Goal: Communication & Community: Ask a question

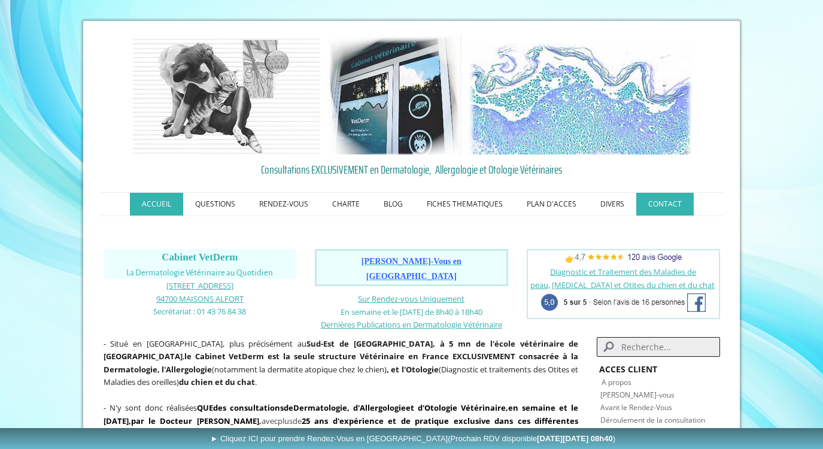
click at [664, 206] on link "CONTACT" at bounding box center [664, 204] width 57 height 23
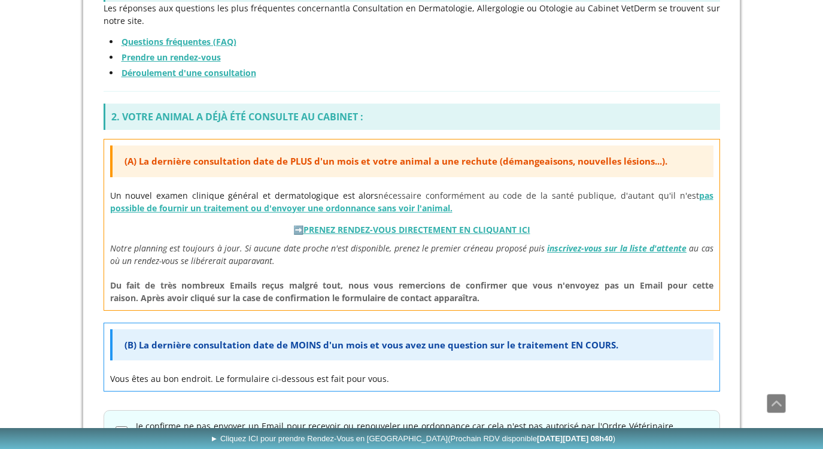
scroll to position [513, 0]
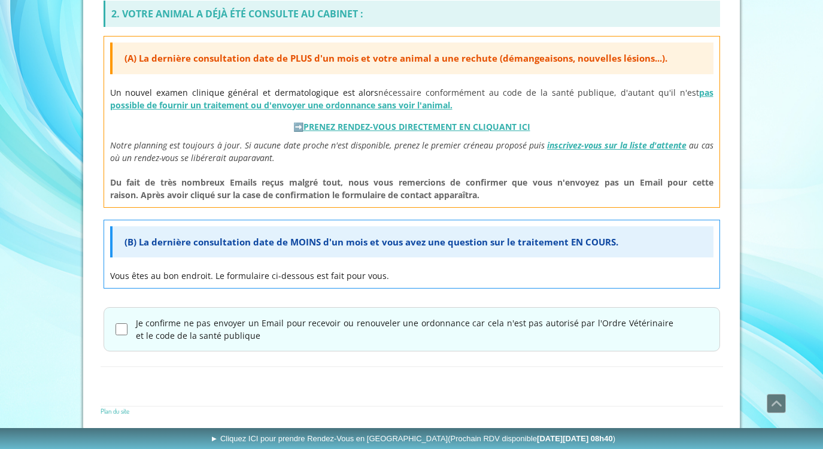
click at [141, 329] on label "Je confirme ne pas envoyer un Email pour recevoir ou renouveler une ordonnance …" at bounding box center [405, 329] width 538 height 25
click at [128, 329] on input "Je confirme ne pas envoyer un Email pour recevoir ou renouveler une ordonnance …" at bounding box center [122, 329] width 12 height 12
checkbox input "true"
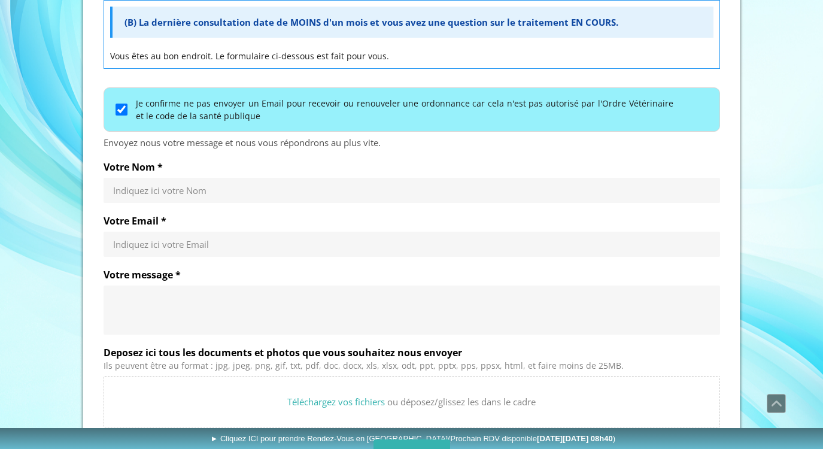
scroll to position [739, 0]
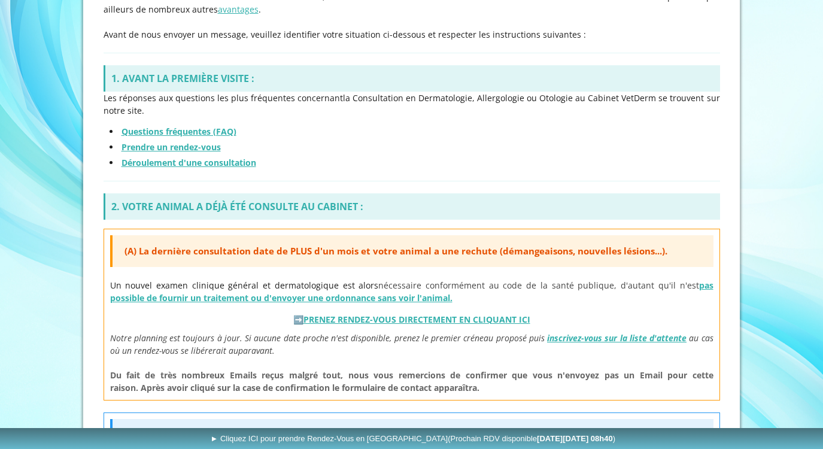
scroll to position [513, 0]
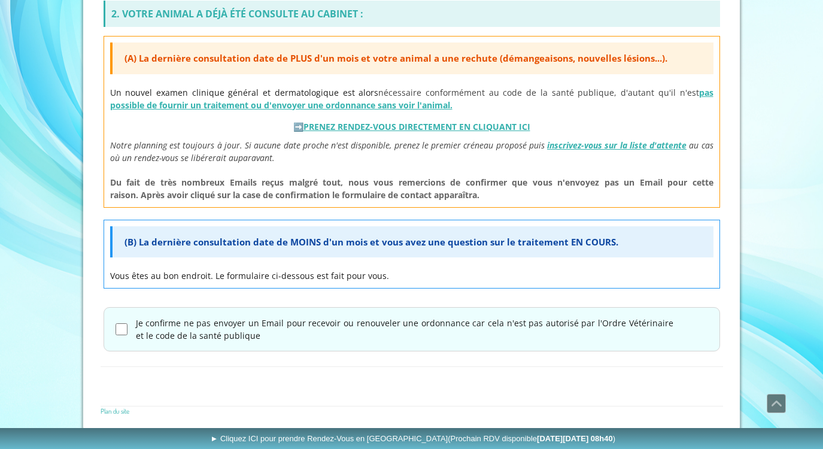
click at [123, 330] on input "Je confirme ne pas envoyer un Email pour recevoir ou renouveler une ordonnance …" at bounding box center [122, 329] width 12 height 12
checkbox input "true"
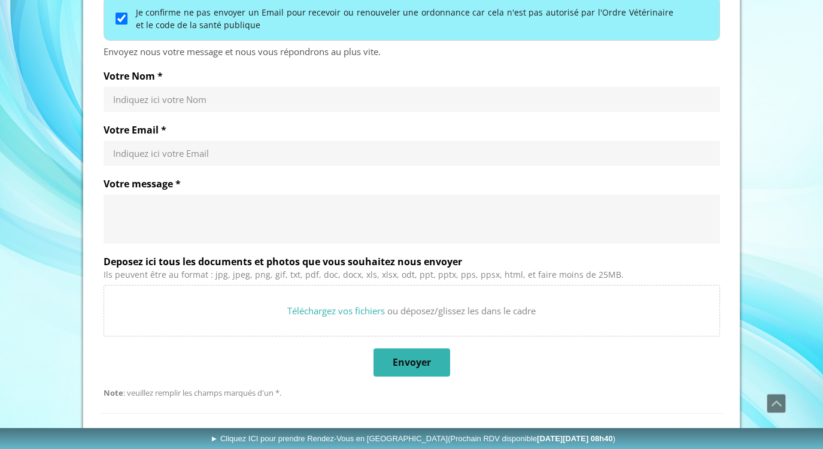
scroll to position [823, 0]
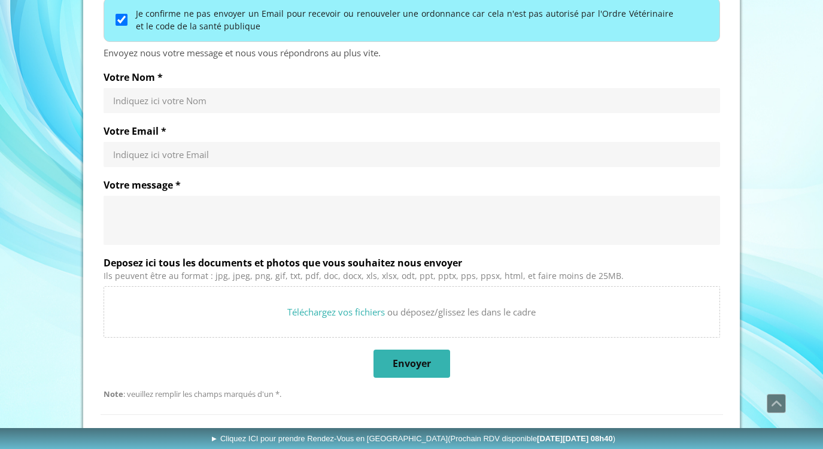
click at [145, 92] on div "Indiquez ici votre Nom" at bounding box center [412, 100] width 617 height 25
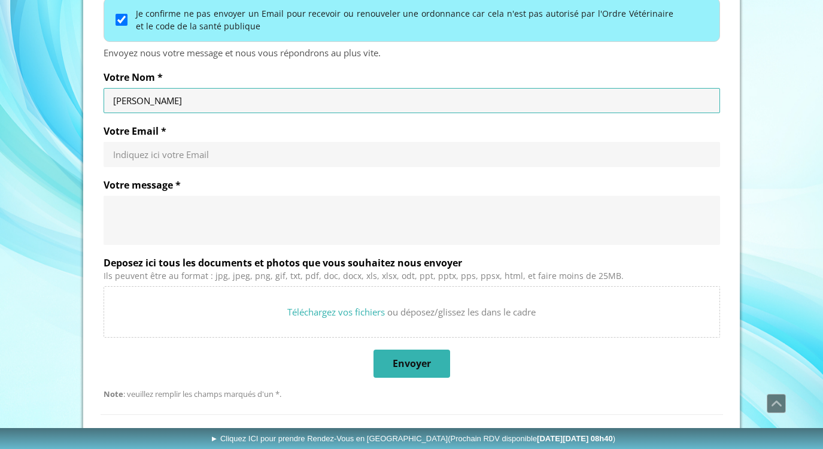
type input "MUSTAFA YILMAZ"
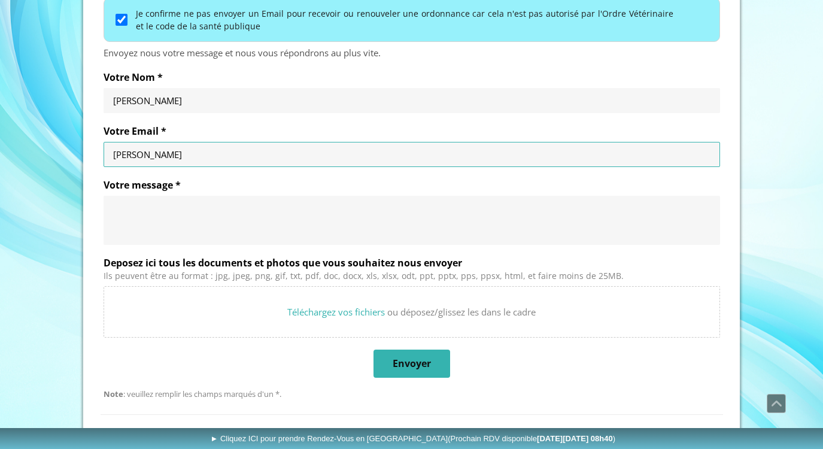
type input "m.danail88@gmail.com"
click at [137, 214] on textarea "Votre message *" at bounding box center [411, 220] width 597 height 36
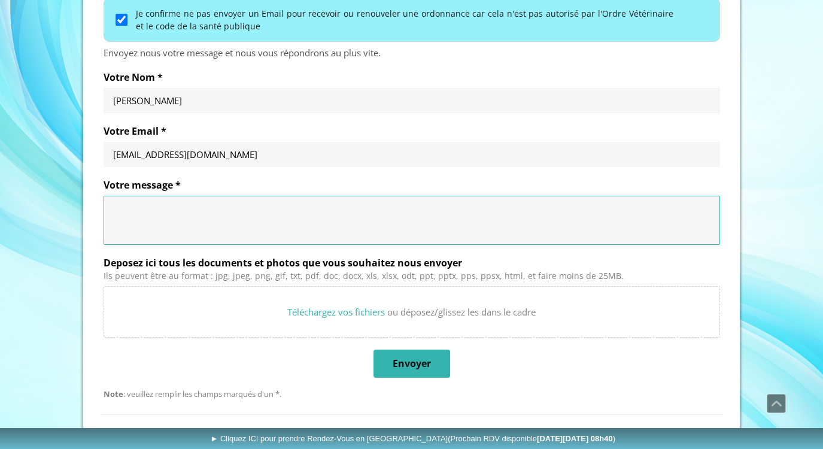
paste textarea "Re-bonjour Monsieur, J’ai oublié de vous poser une question concernant les habi…"
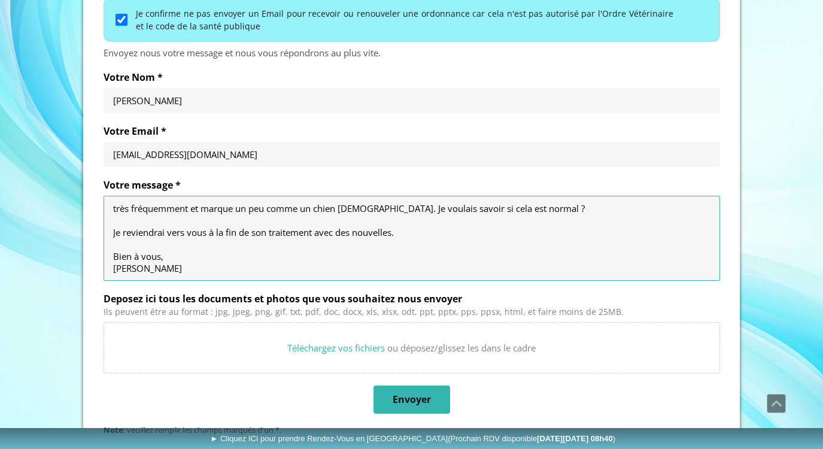
scroll to position [0, 0]
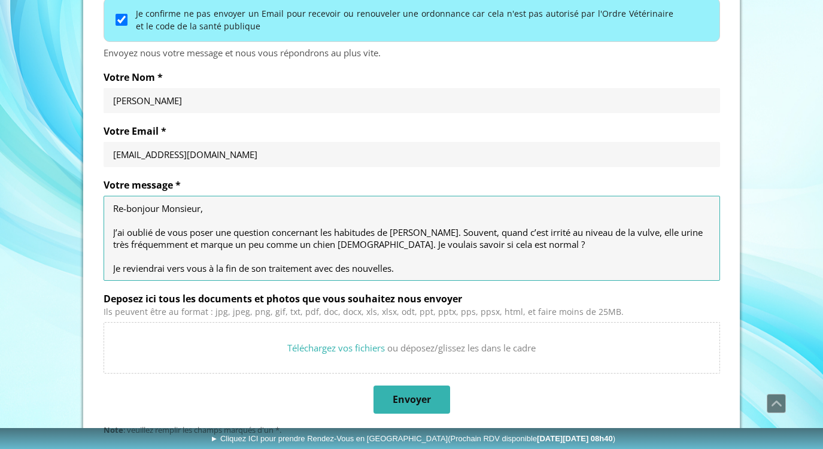
click at [512, 244] on textarea "Re-bonjour Monsieur, J’ai oublié de vous poser une question concernant les habi…" at bounding box center [411, 238] width 597 height 72
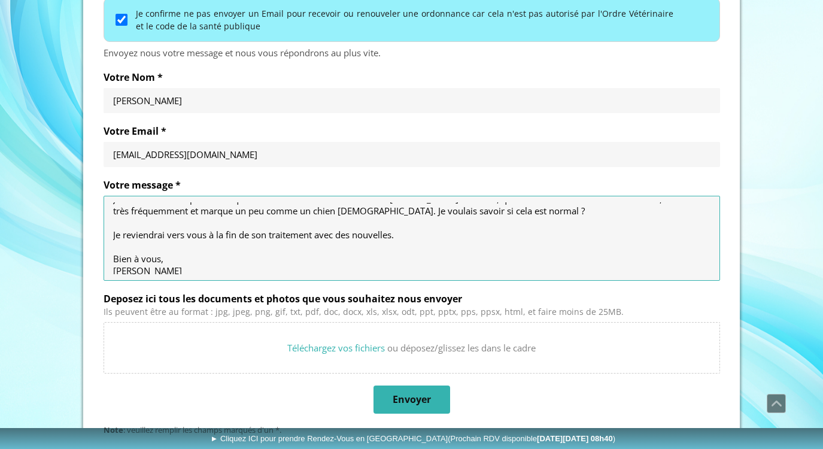
scroll to position [36, 0]
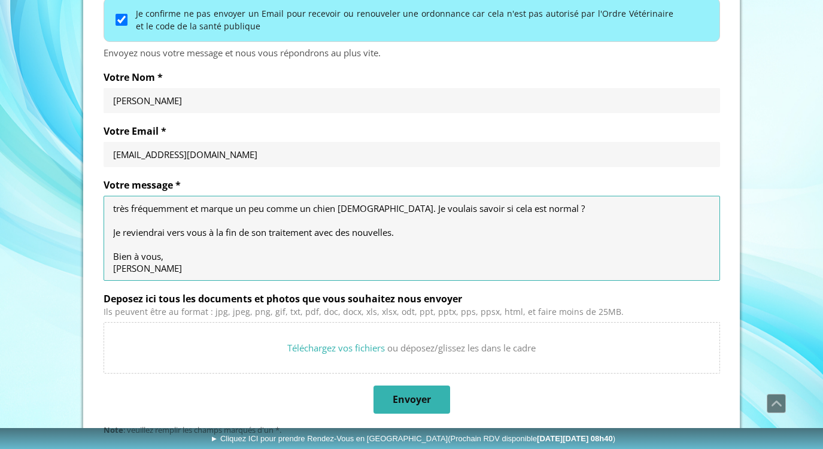
click at [165, 257] on textarea "Re-bonjour Monsieur, J’ai oublié de vous poser une question concernant les habi…" at bounding box center [411, 238] width 597 height 72
type textarea "Re-bonjour Monsieur, J’ai oublié de vous poser une question concernant les habi…"
click at [413, 395] on span "Envoyer" at bounding box center [412, 399] width 38 height 13
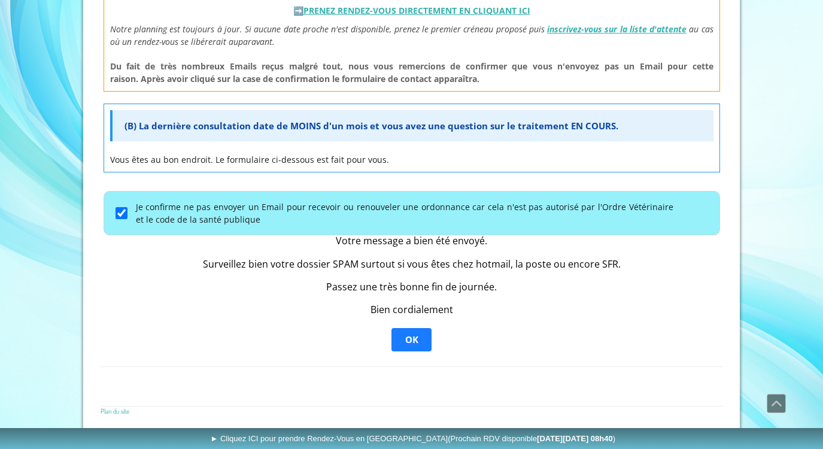
scroll to position [629, 0]
click at [415, 339] on span "OK" at bounding box center [411, 340] width 13 height 12
